Goal: Task Accomplishment & Management: Complete application form

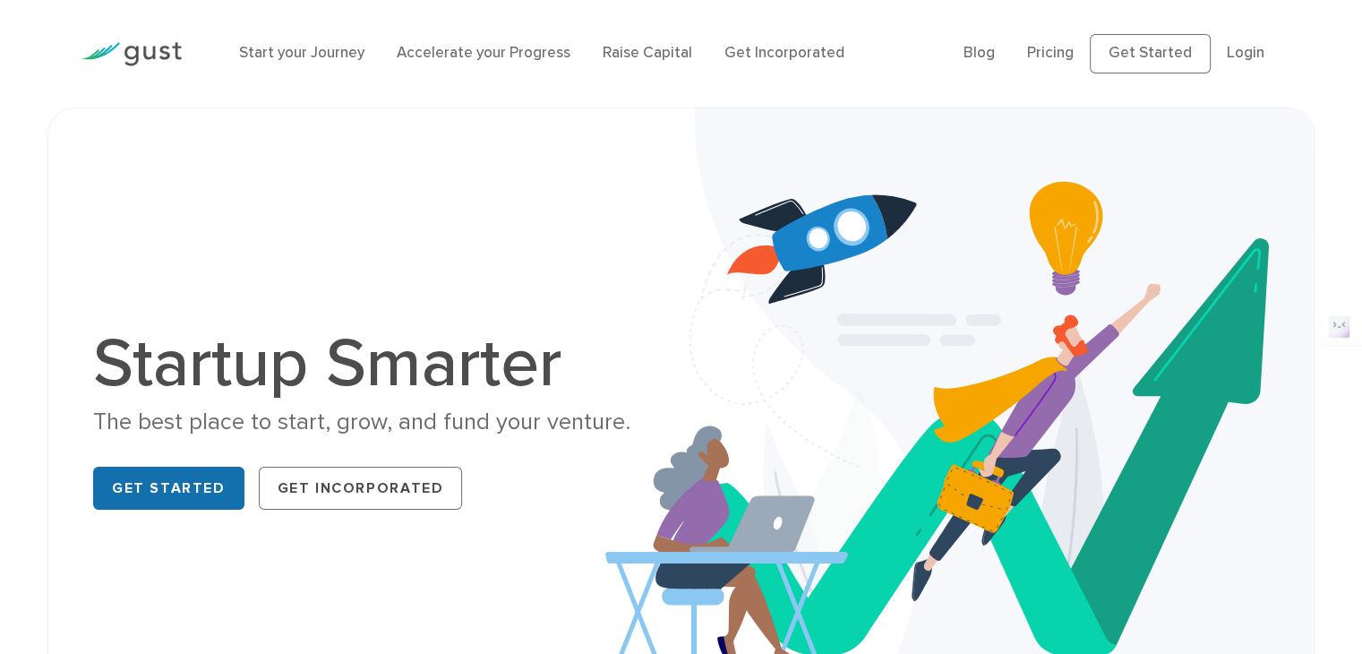
click at [170, 489] on link "Get Started" at bounding box center [168, 488] width 151 height 43
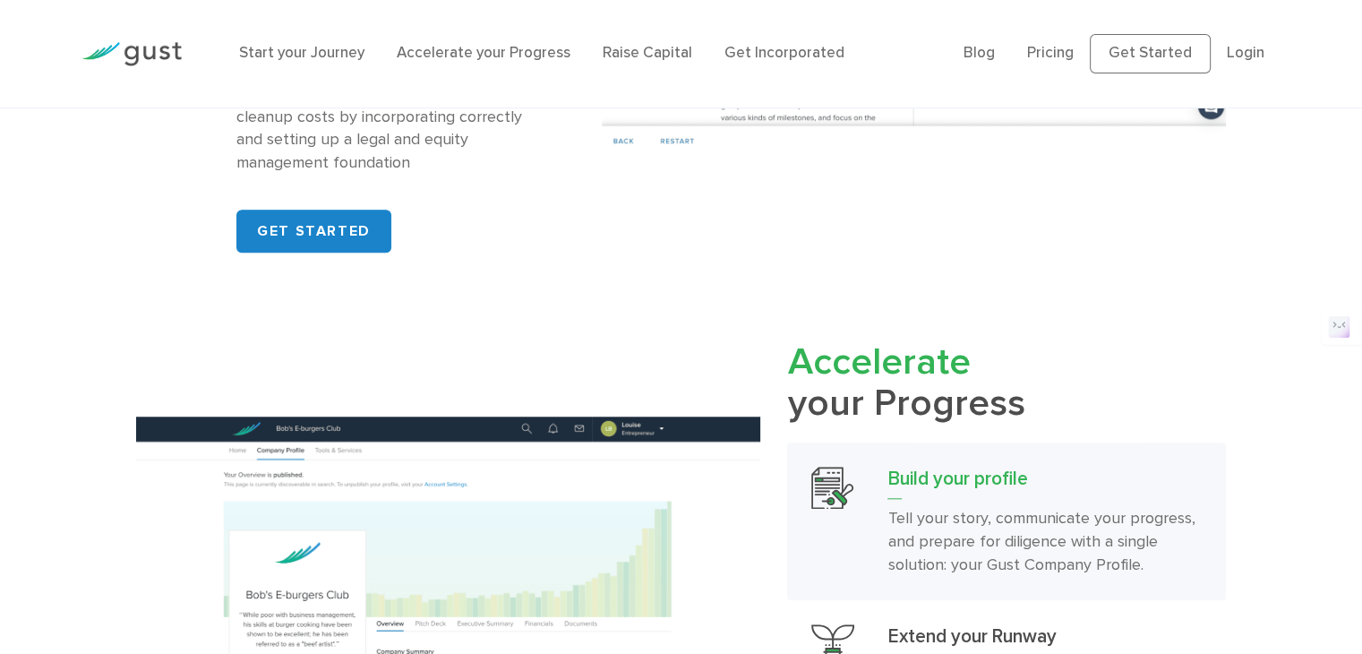
scroll to position [1522, 0]
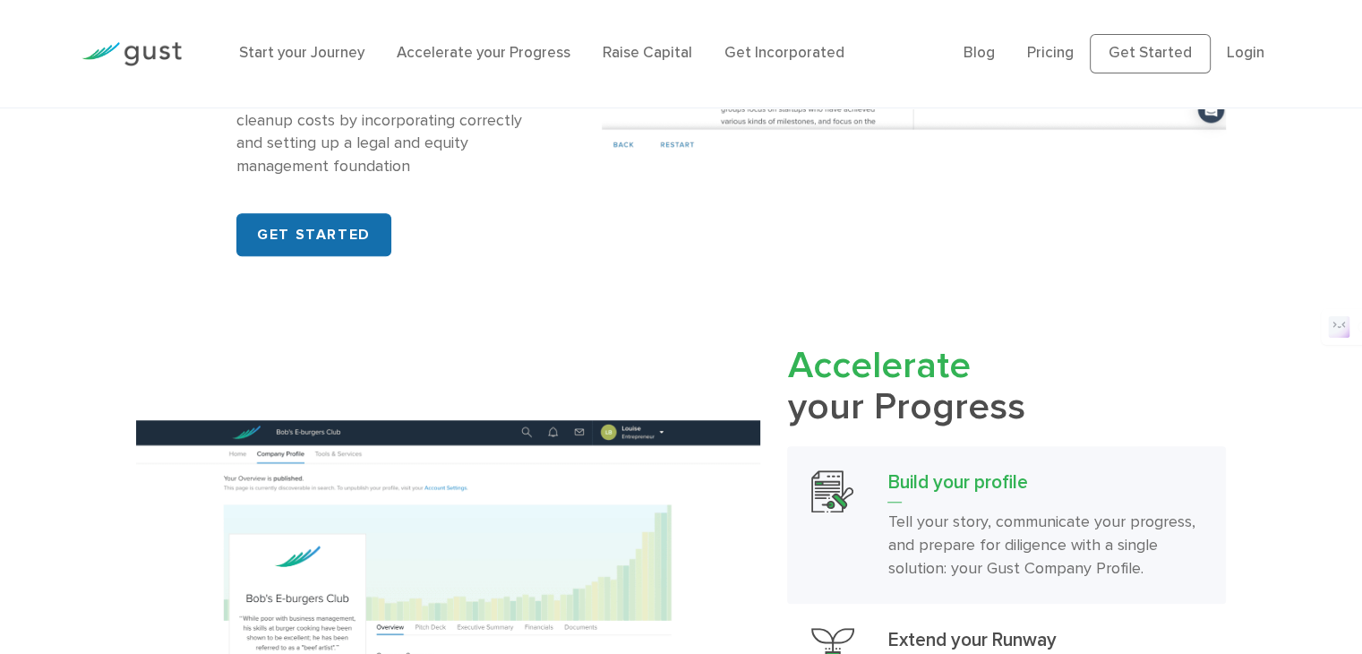
click at [323, 235] on link "GET STARTED" at bounding box center [313, 234] width 155 height 43
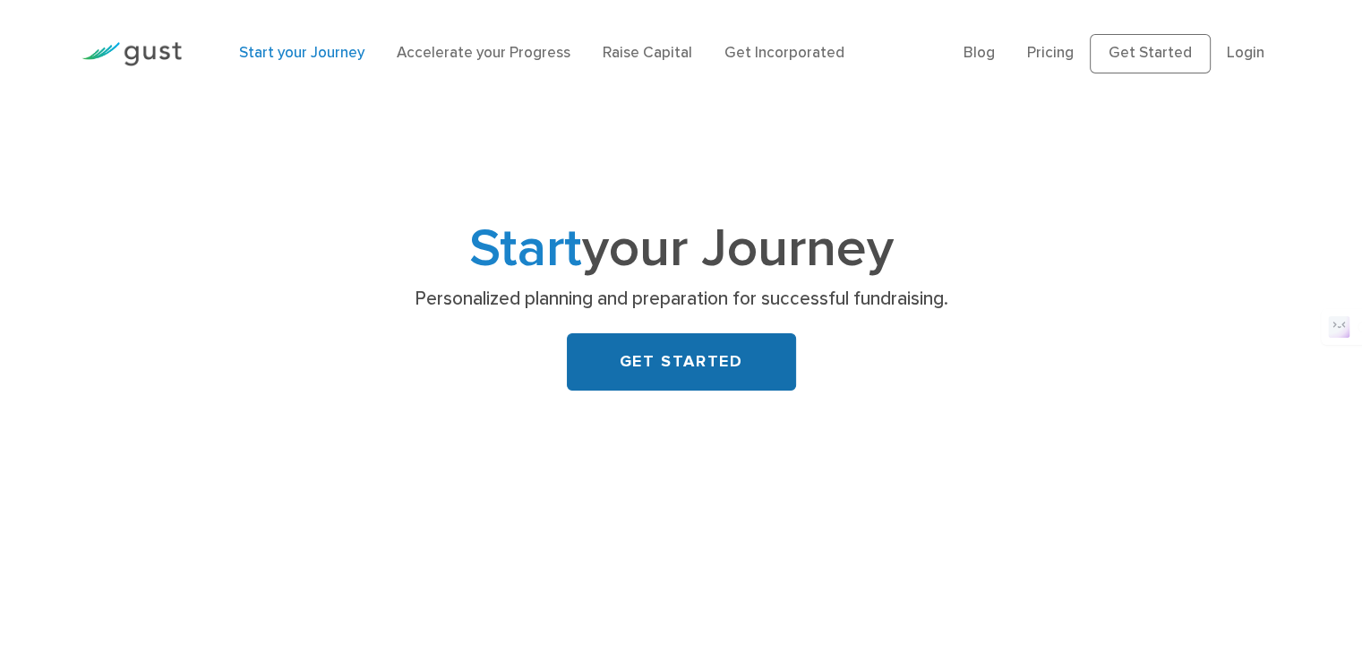
click at [677, 370] on link "GET STARTED" at bounding box center [681, 361] width 229 height 57
